Goal: Check status: Check status

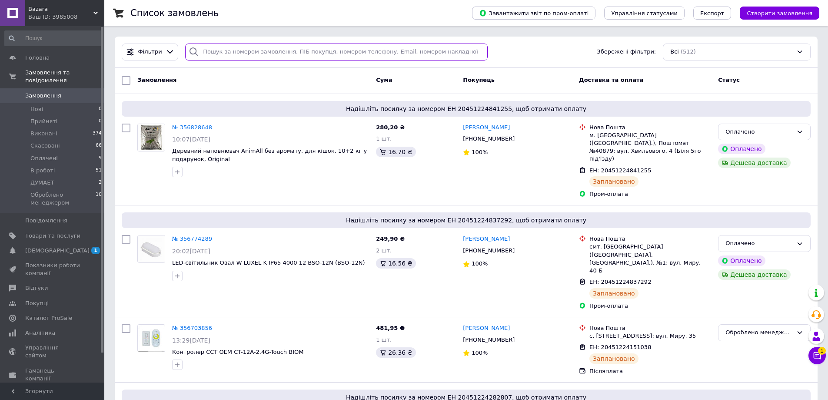
click at [232, 51] on input "search" at bounding box center [336, 51] width 303 height 17
paste input "356044802"
type input "356044802"
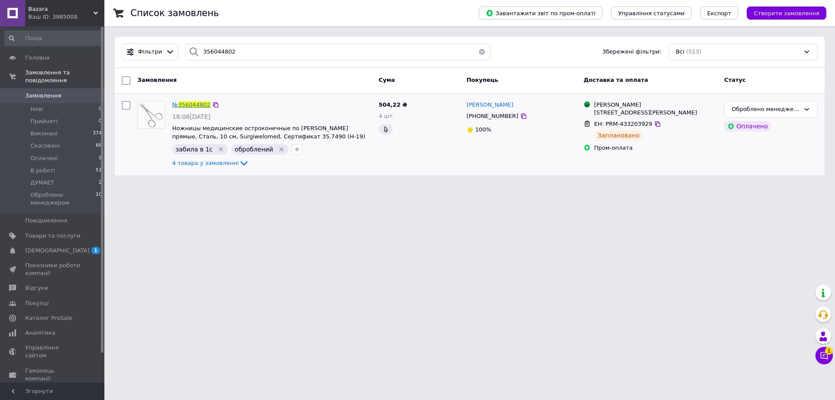
click at [196, 103] on span "356044802" at bounding box center [194, 104] width 32 height 7
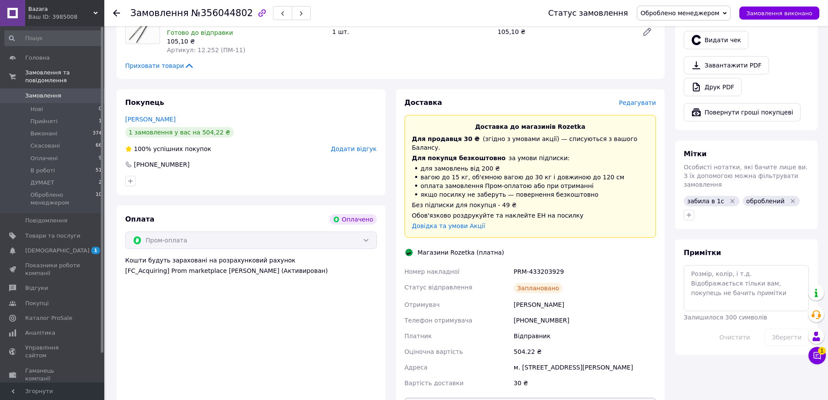
scroll to position [348, 0]
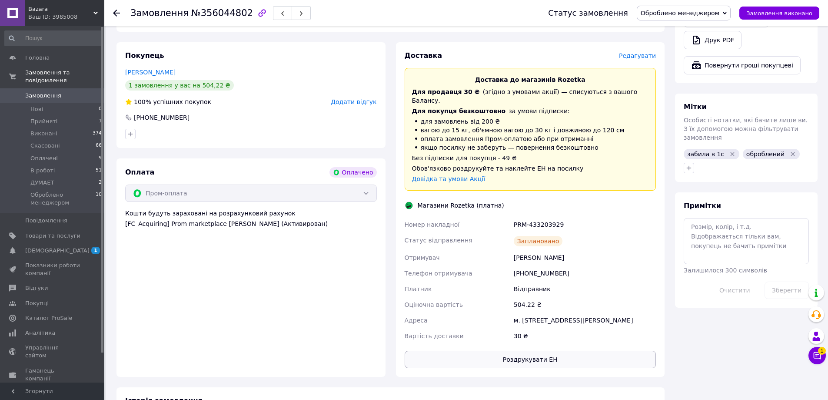
click at [548, 350] on button "Роздрукувати ЕН" at bounding box center [531, 358] width 252 height 17
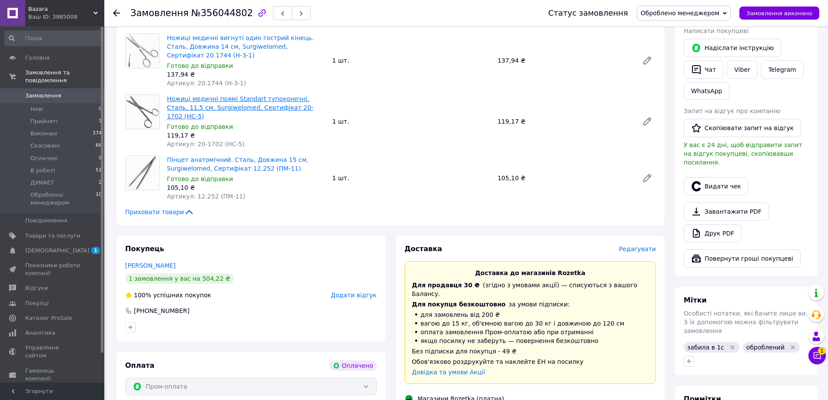
scroll to position [87, 0]
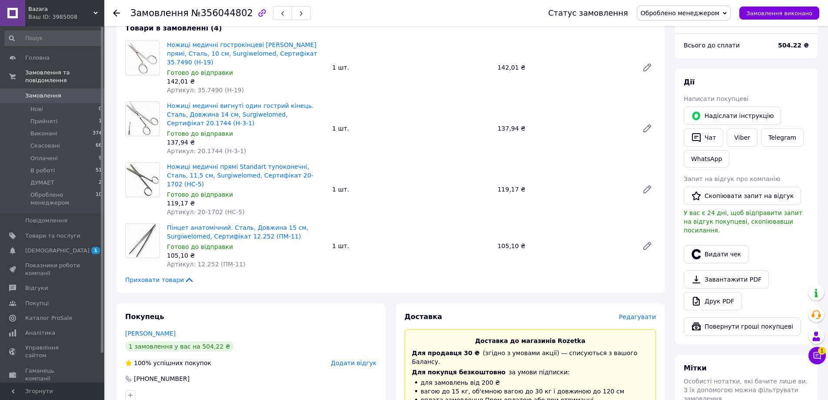
click at [59, 92] on span "Замовлення" at bounding box center [52, 96] width 55 height 8
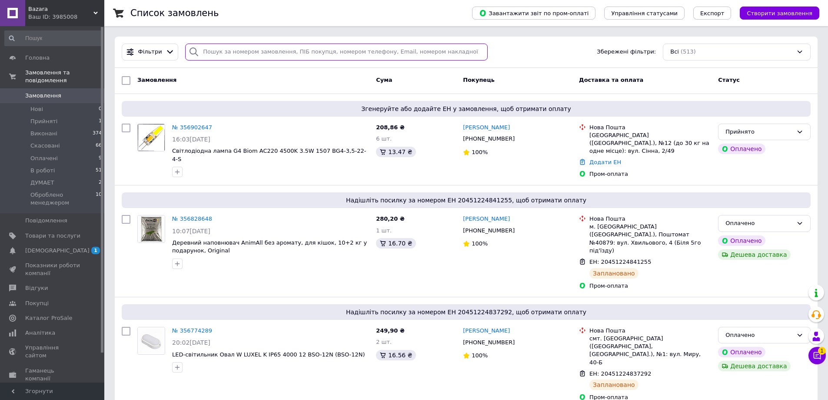
click at [233, 49] on input "search" at bounding box center [336, 51] width 303 height 17
paste input "355885303"
type input "355885303"
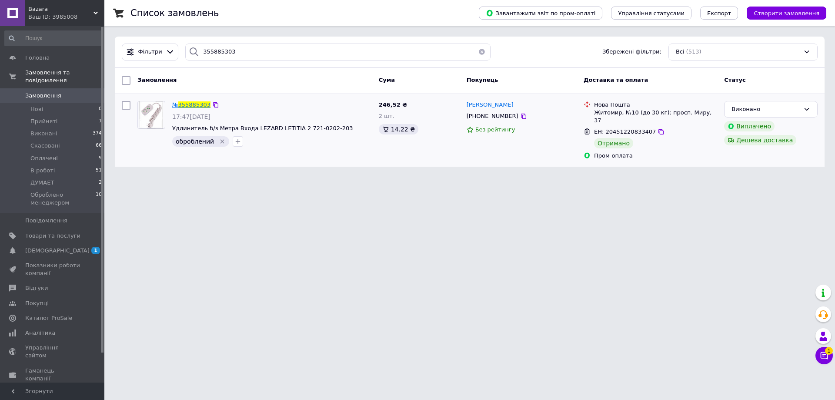
click at [194, 103] on span "355885303" at bounding box center [194, 104] width 32 height 7
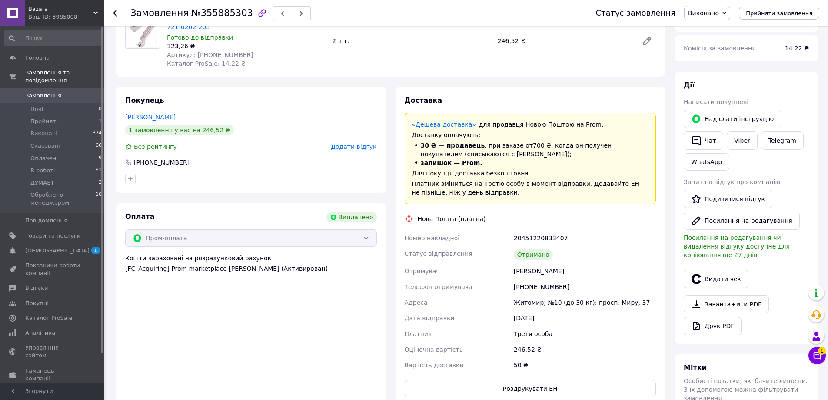
scroll to position [87, 0]
drag, startPoint x: 554, startPoint y: 240, endPoint x: 515, endPoint y: 242, distance: 39.2
click at [515, 242] on div "20451220833407" at bounding box center [585, 238] width 146 height 16
copy div "20451220833407"
click at [509, 240] on div "Номер накладної" at bounding box center [457, 238] width 109 height 16
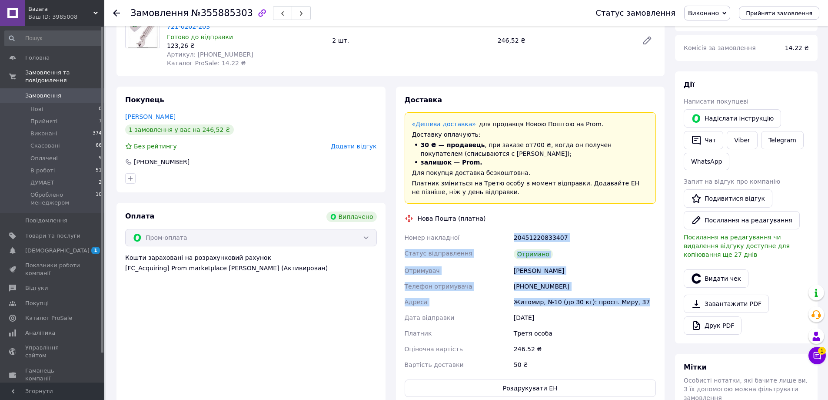
drag, startPoint x: 511, startPoint y: 236, endPoint x: 639, endPoint y: 305, distance: 145.6
click at [639, 305] on div "Номер накладної 20451220833407 Статус відправлення Отримано Отримувач [PERSON_N…" at bounding box center [530, 301] width 255 height 143
copy div "Номер накладної 20451220833407 Статус відправлення Отримано Отримувач [PERSON_N…"
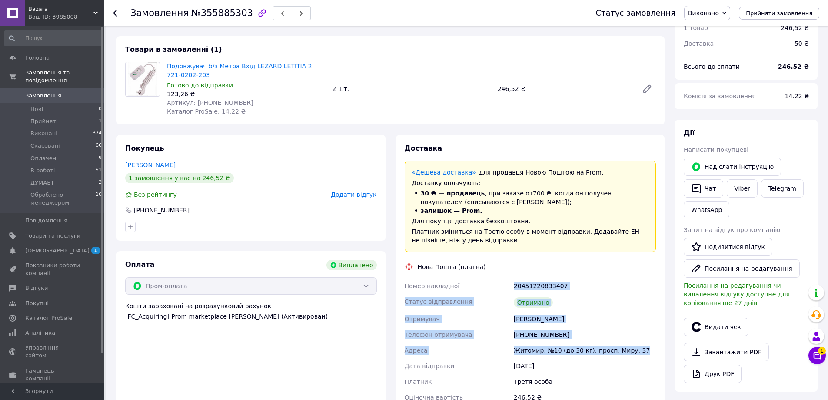
scroll to position [0, 0]
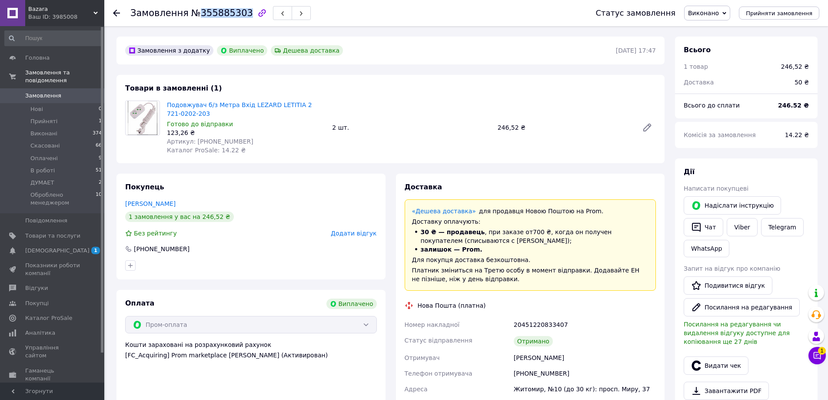
drag, startPoint x: 237, startPoint y: 13, endPoint x: 192, endPoint y: 14, distance: 45.2
click at [192, 14] on span "№355885303" at bounding box center [222, 13] width 62 height 10
copy span "355885303"
drag, startPoint x: 234, startPoint y: 140, endPoint x: 193, endPoint y: 144, distance: 41.0
click at [193, 144] on div "Артикул: [PHONE_NUMBER]" at bounding box center [246, 141] width 158 height 9
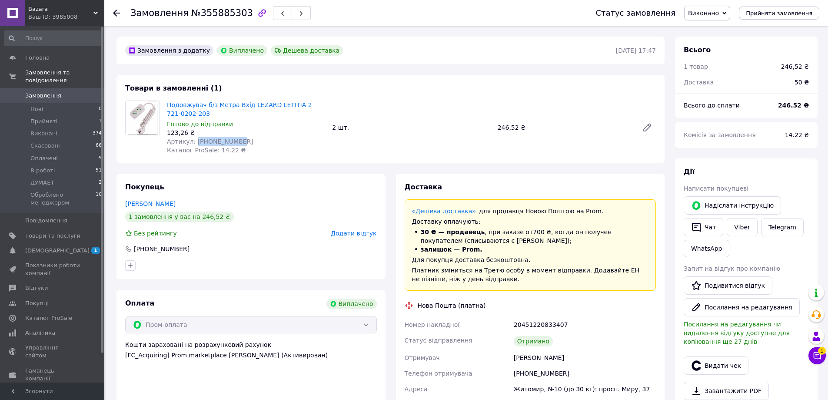
copy span "[PHONE_NUMBER]"
drag, startPoint x: 496, startPoint y: 126, endPoint x: 517, endPoint y: 127, distance: 21.3
click at [517, 127] on div "246,52 ₴" at bounding box center [564, 127] width 141 height 12
copy div "246,52"
click at [37, 92] on span "Замовлення" at bounding box center [43, 96] width 36 height 8
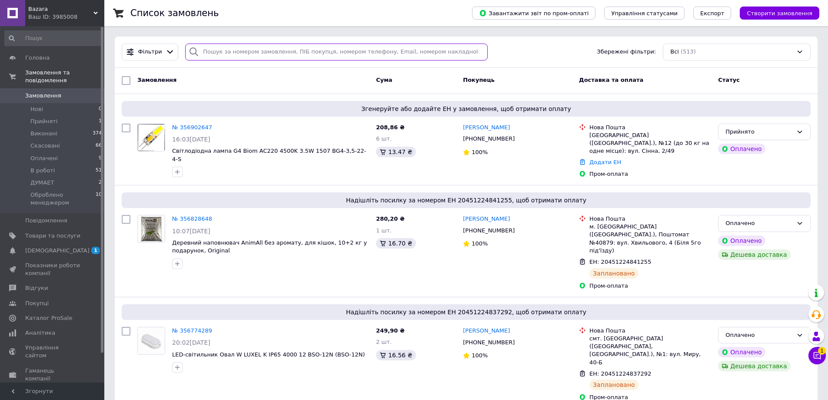
click at [230, 51] on input "search" at bounding box center [336, 51] width 303 height 17
paste input "355931709"
type input "355931709"
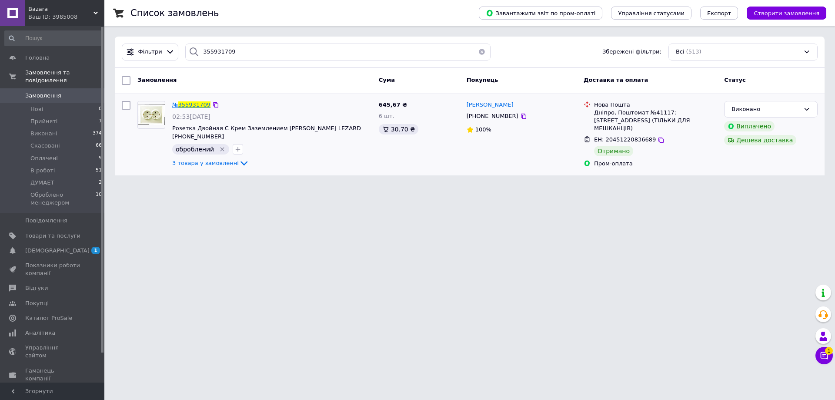
click at [187, 105] on span "355931709" at bounding box center [194, 104] width 32 height 7
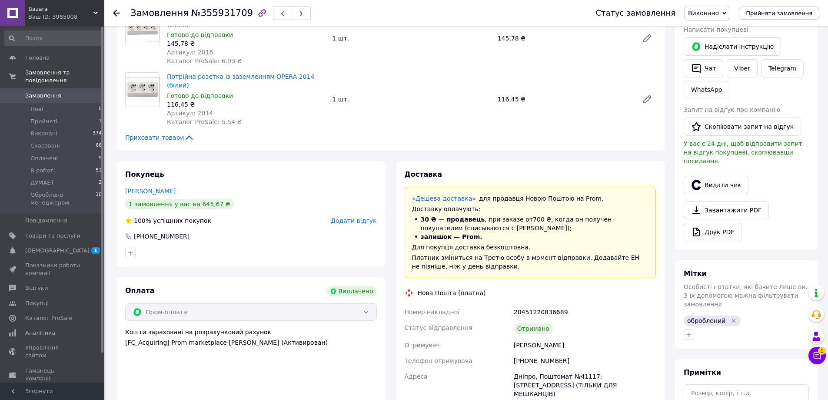
scroll to position [174, 0]
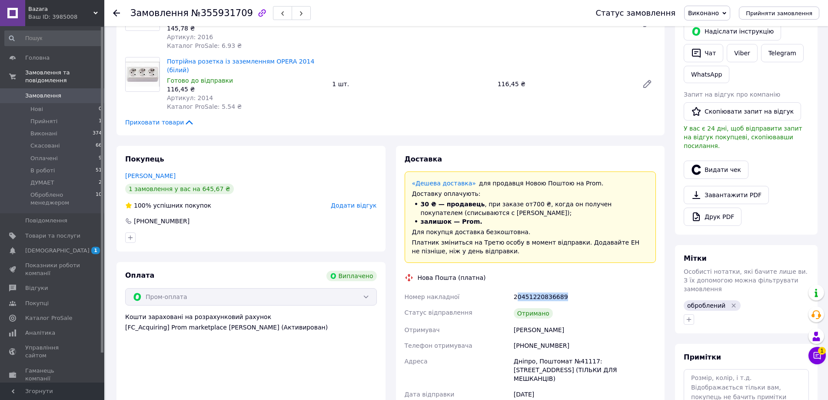
drag, startPoint x: 560, startPoint y: 276, endPoint x: 517, endPoint y: 280, distance: 43.2
click at [517, 289] on div "20451220836689" at bounding box center [585, 297] width 146 height 16
drag, startPoint x: 514, startPoint y: 279, endPoint x: 564, endPoint y: 274, distance: 51.1
click at [564, 289] on div "20451220836689" at bounding box center [585, 297] width 146 height 16
copy div "20451220836689"
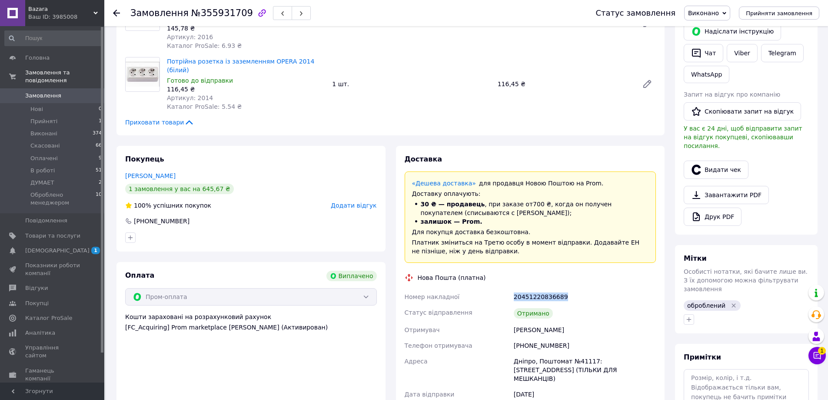
scroll to position [0, 0]
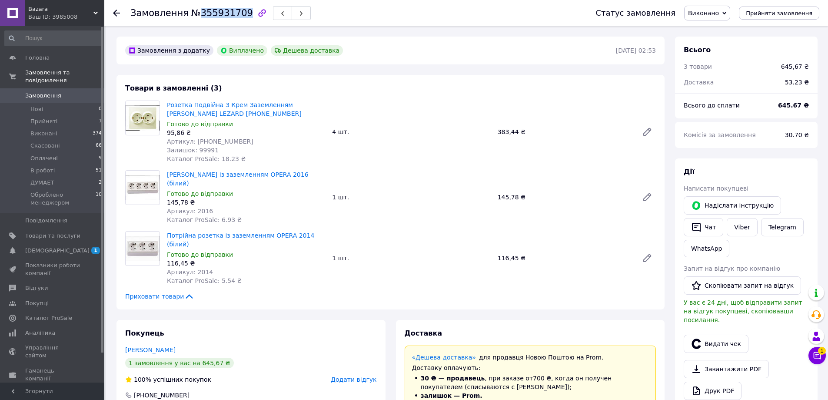
drag, startPoint x: 238, startPoint y: 13, endPoint x: 194, endPoint y: 16, distance: 44.0
click at [194, 16] on span "№355931709" at bounding box center [222, 13] width 62 height 10
copy span "355931709"
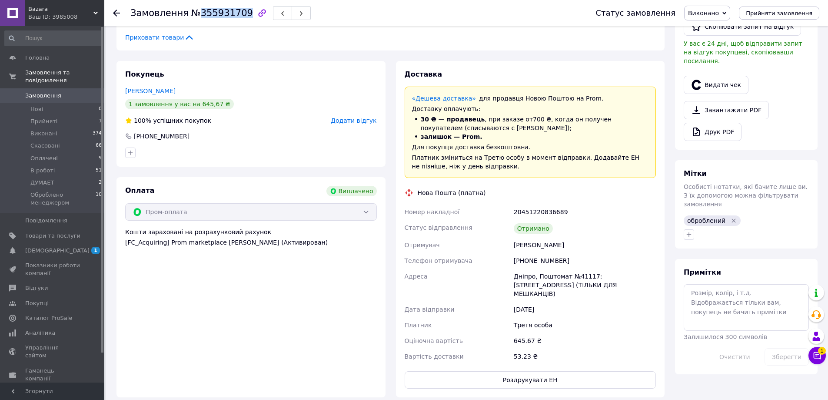
scroll to position [261, 0]
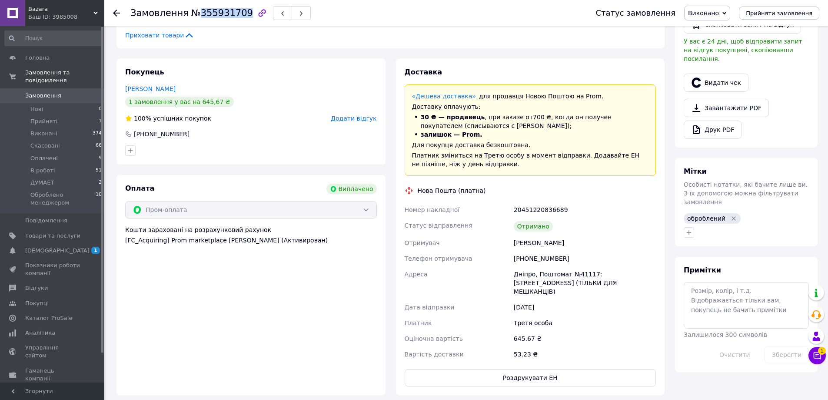
drag, startPoint x: 512, startPoint y: 189, endPoint x: 608, endPoint y: 263, distance: 121.0
click at [608, 263] on div "Номер накладної 20451220836689 Статус відправлення Отримано Отримувач [PERSON_N…" at bounding box center [530, 282] width 255 height 160
copy div "20451220836689 Статус відправлення Отримано Отримувач [PERSON_NAME] Телефон отр…"
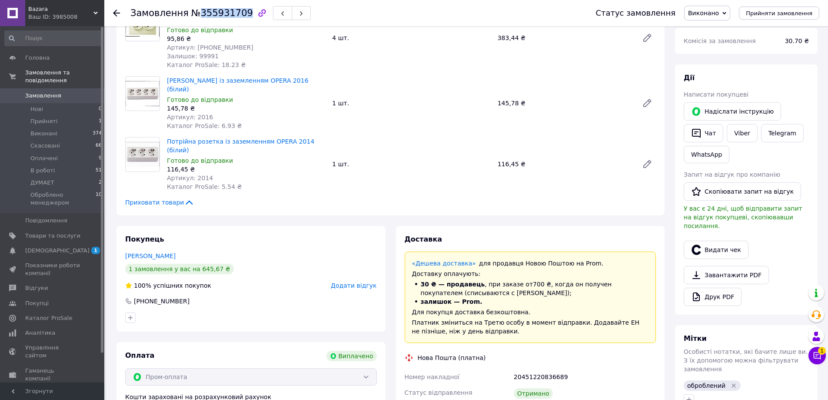
scroll to position [43, 0]
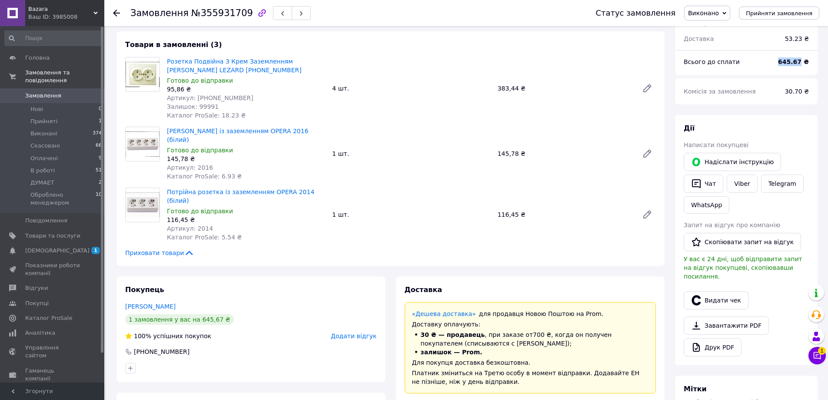
drag, startPoint x: 784, startPoint y: 63, endPoint x: 805, endPoint y: 61, distance: 20.9
click at [805, 61] on div "645.67 ₴" at bounding box center [793, 61] width 41 height 19
copy b "645.67"
